Goal: Task Accomplishment & Management: Use online tool/utility

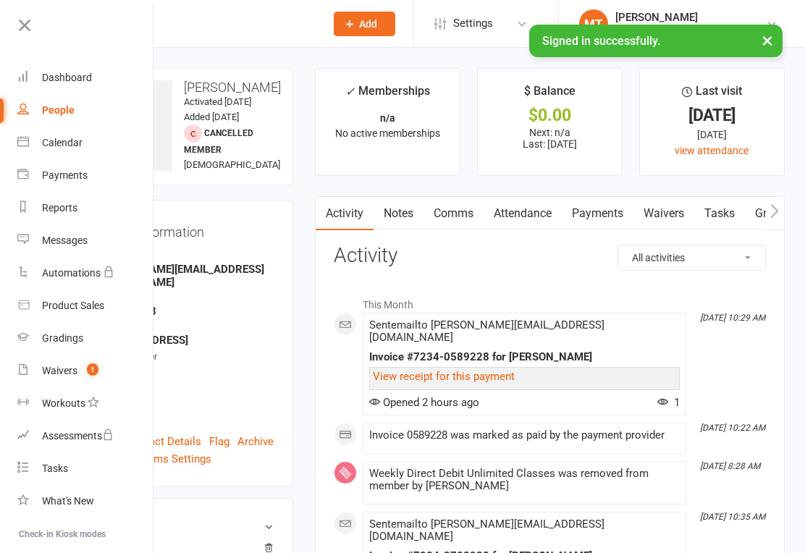
click at [74, 370] on div "Waivers" at bounding box center [59, 371] width 35 height 12
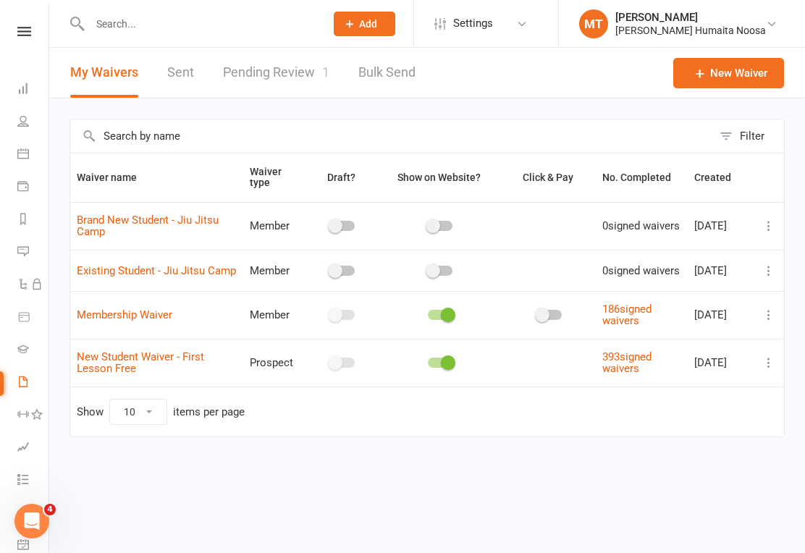
click at [259, 79] on link "Pending Review 1" at bounding box center [276, 73] width 106 height 50
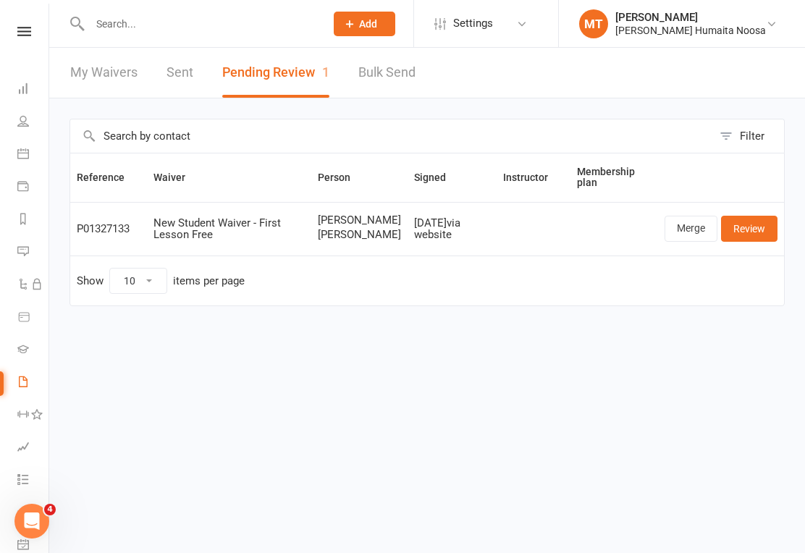
click at [763, 238] on link "Review" at bounding box center [749, 229] width 56 height 26
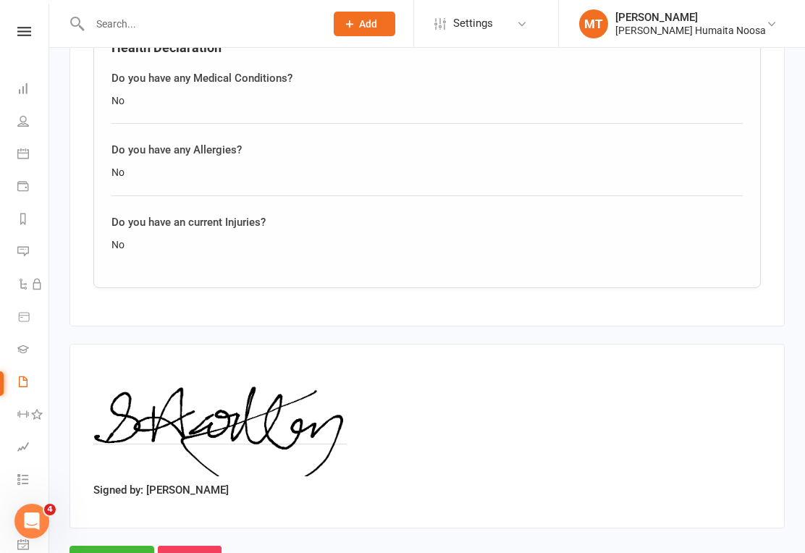
scroll to position [1652, 0]
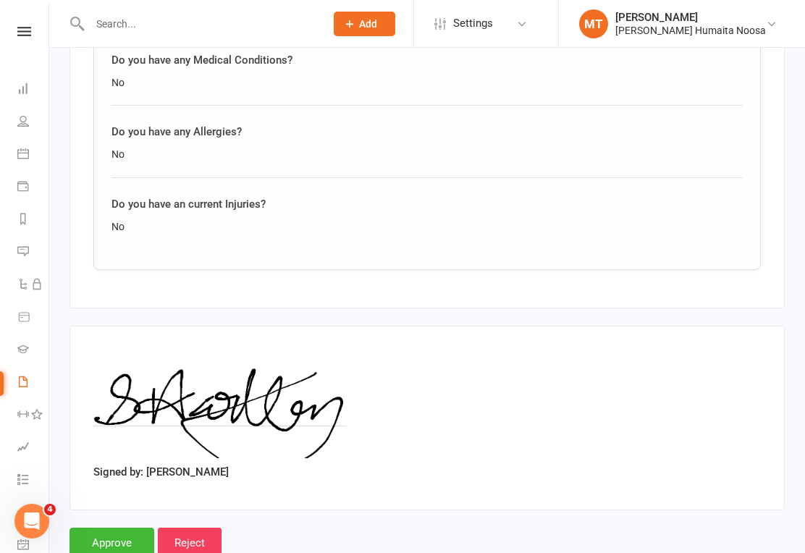
click at [120, 528] on input "Approve" at bounding box center [112, 543] width 85 height 30
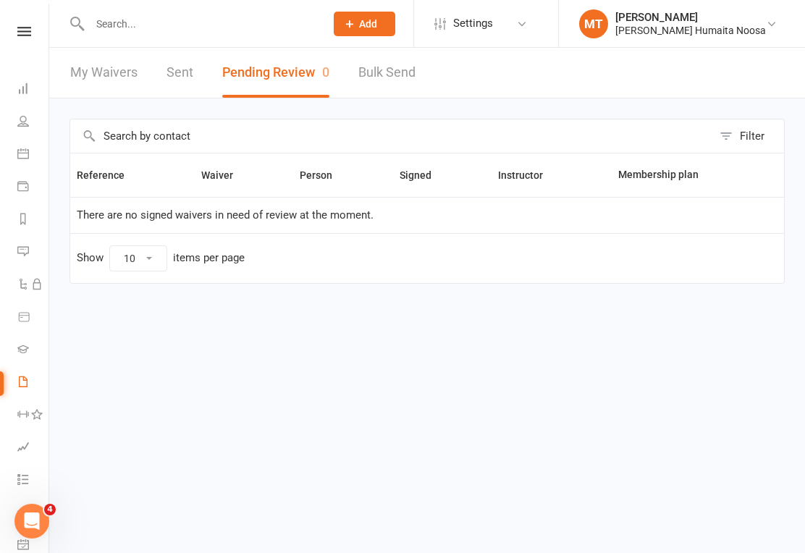
click at [25, 32] on icon at bounding box center [24, 31] width 14 height 9
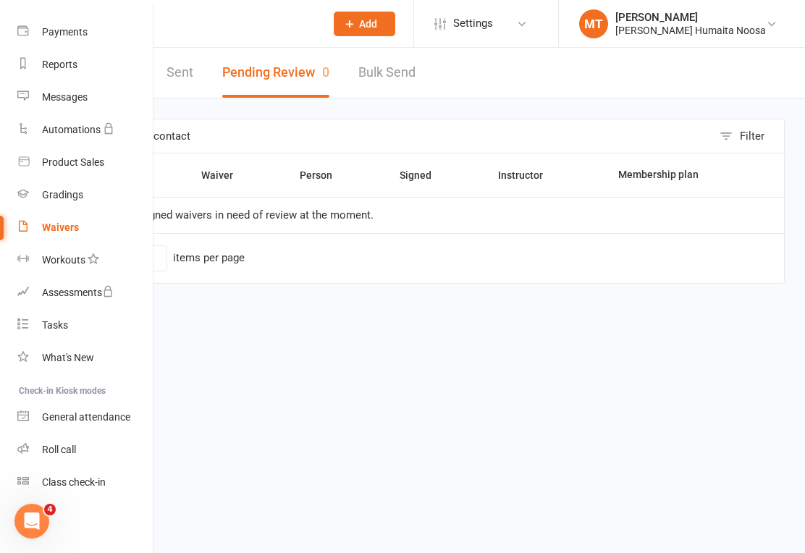
scroll to position [143, 0]
click at [67, 485] on div "Class check-in" at bounding box center [74, 483] width 64 height 12
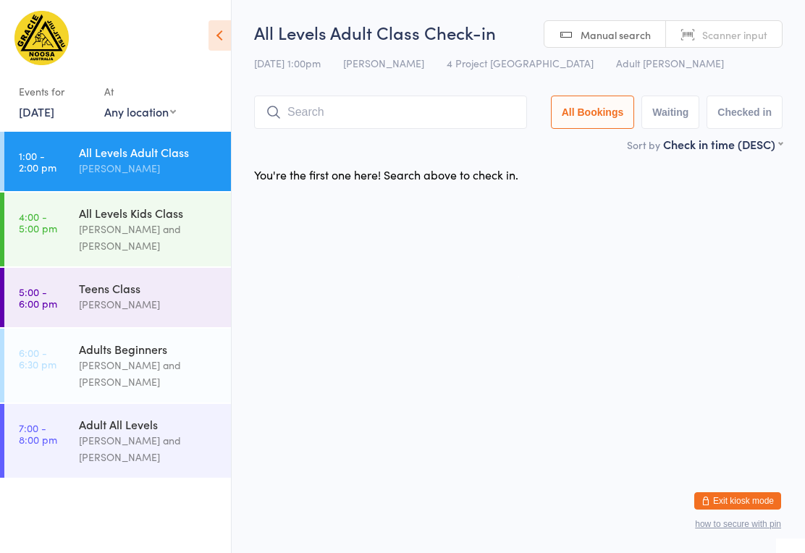
click at [371, 117] on input "search" at bounding box center [390, 112] width 273 height 33
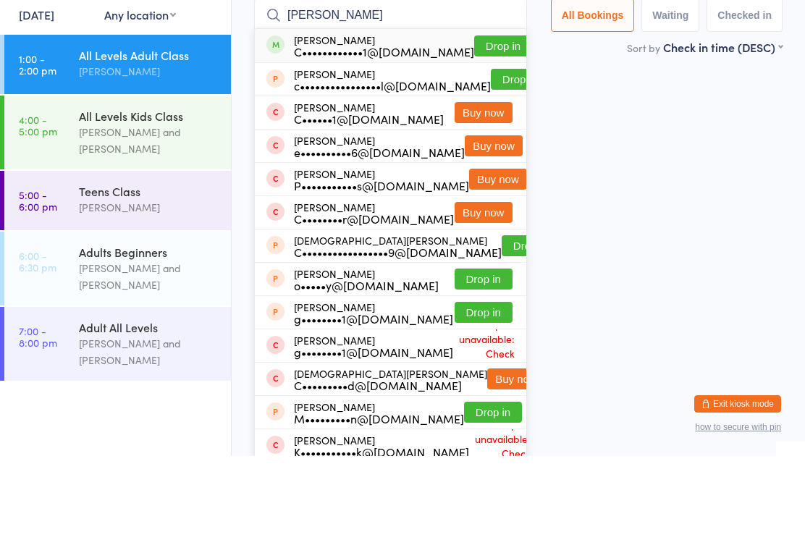
type input "Chris"
click at [489, 133] on button "Drop in" at bounding box center [503, 143] width 58 height 21
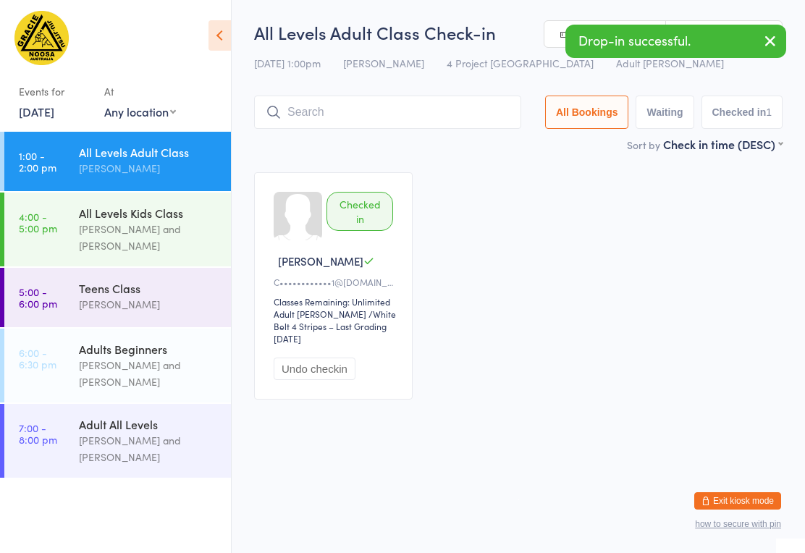
click at [398, 109] on input "search" at bounding box center [387, 112] width 267 height 33
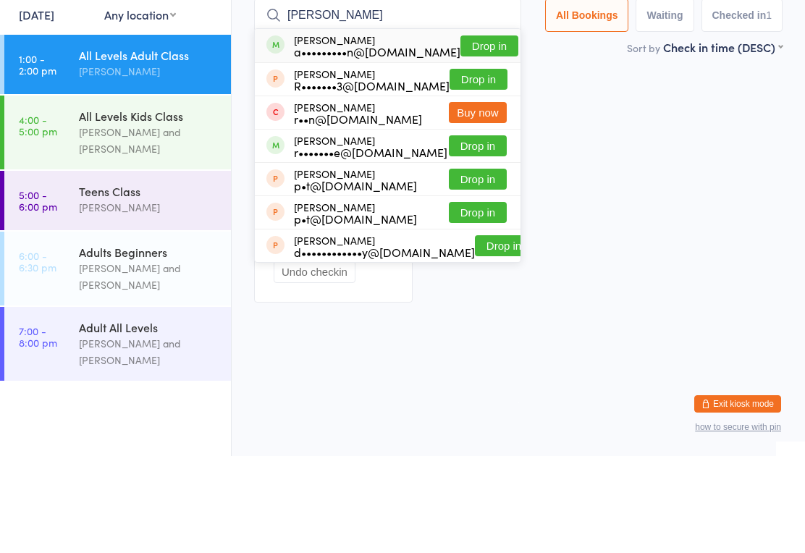
type input "Bryan"
click at [479, 133] on button "Drop in" at bounding box center [490, 143] width 58 height 21
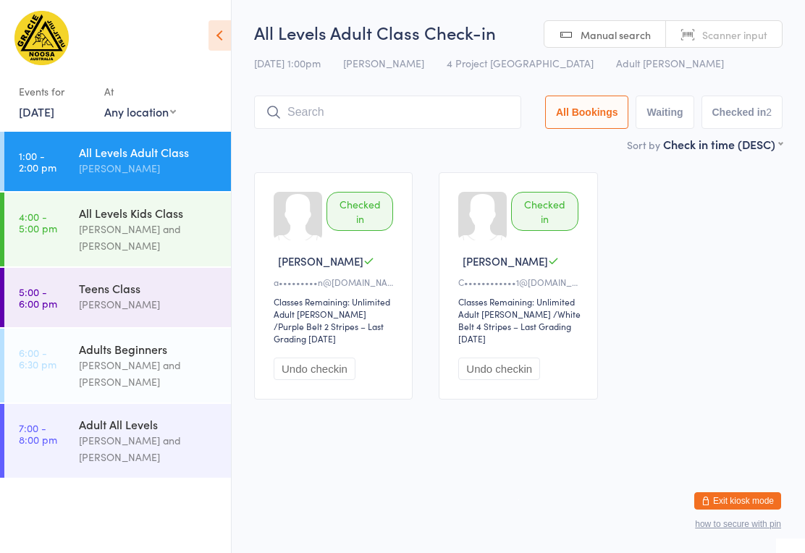
click at [426, 120] on input "search" at bounding box center [387, 112] width 267 height 33
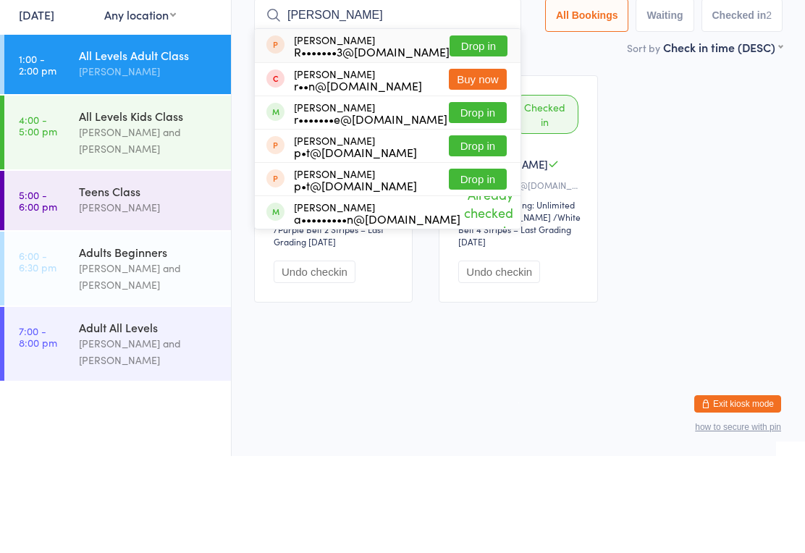
type input "Ryan"
click at [477, 199] on button "Drop in" at bounding box center [478, 209] width 58 height 21
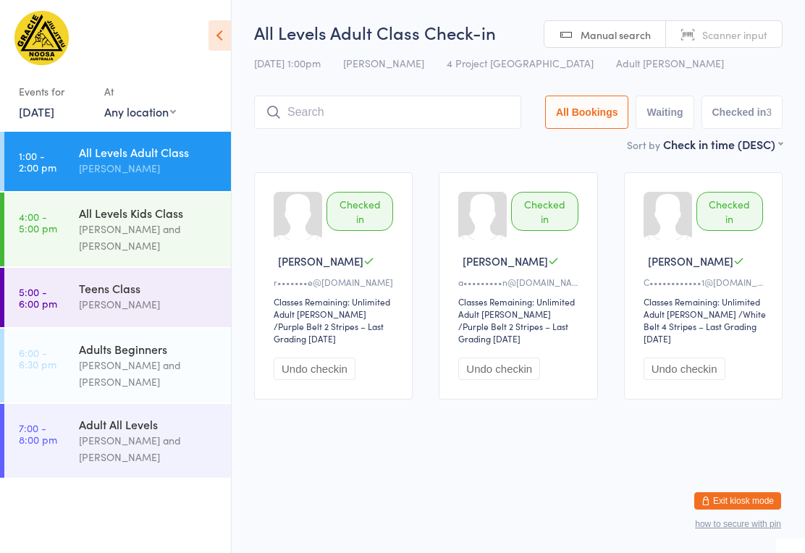
click at [395, 123] on input "search" at bounding box center [387, 112] width 267 height 33
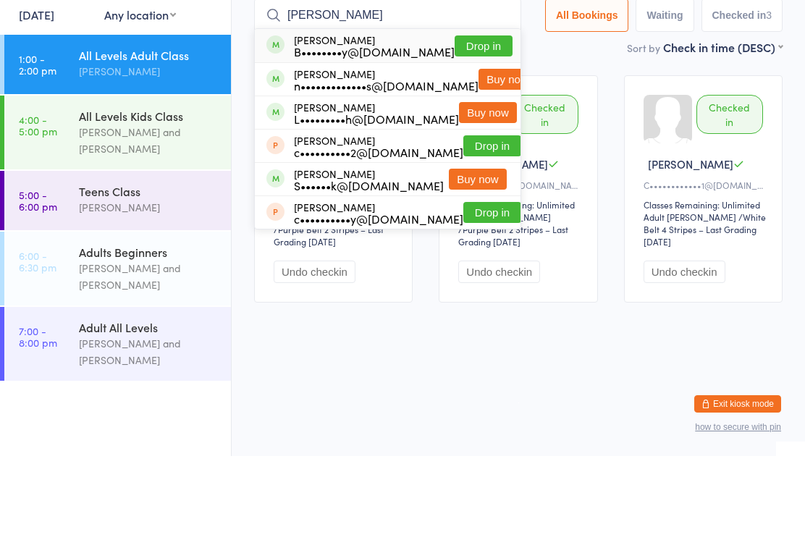
type input "Bailey"
click at [477, 133] on button "Drop in" at bounding box center [484, 143] width 58 height 21
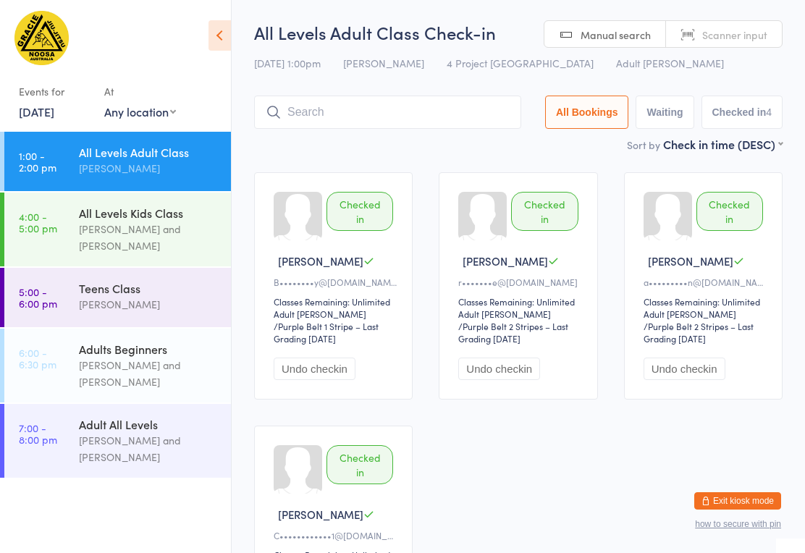
click at [349, 120] on input "search" at bounding box center [387, 112] width 267 height 33
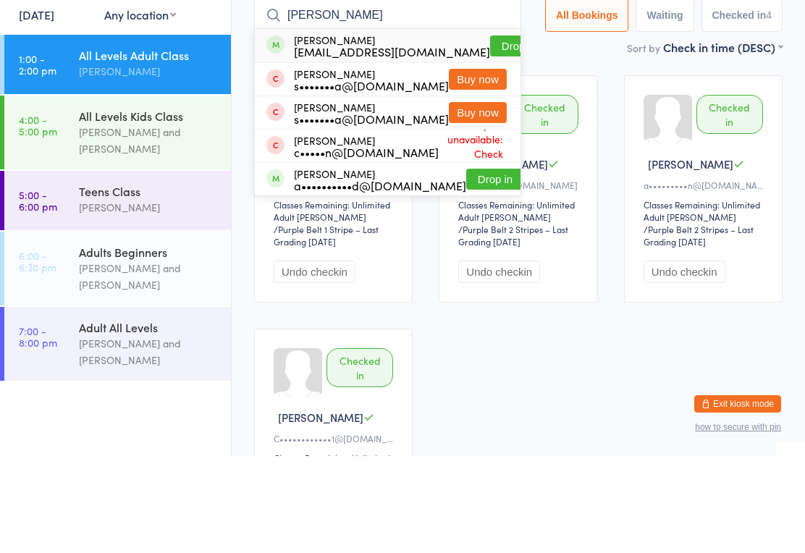
type input "Edward"
click at [490, 133] on button "Drop in" at bounding box center [519, 143] width 58 height 21
